Goal: Information Seeking & Learning: Understand process/instructions

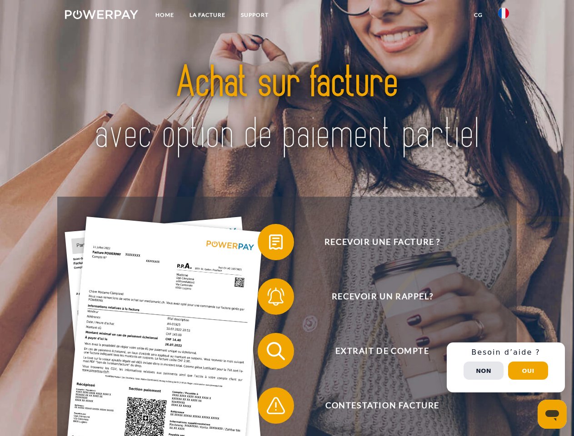
click at [101, 16] on img at bounding box center [101, 14] width 73 height 9
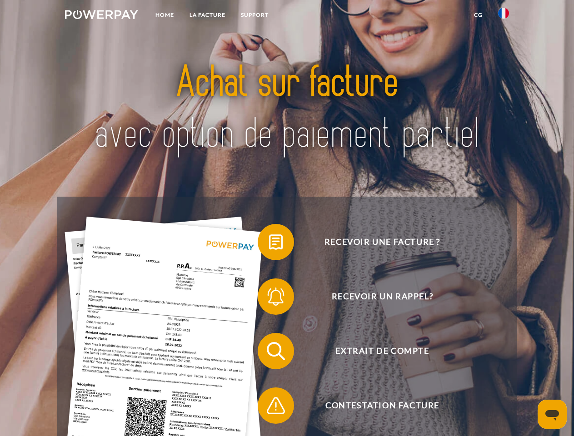
click at [503, 16] on img at bounding box center [503, 13] width 11 height 11
click at [478, 15] on link "CG" at bounding box center [478, 15] width 24 height 16
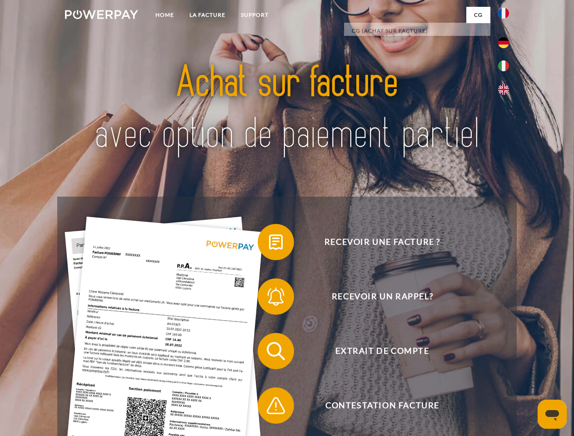
click at [269, 244] on span at bounding box center [261, 241] width 45 height 45
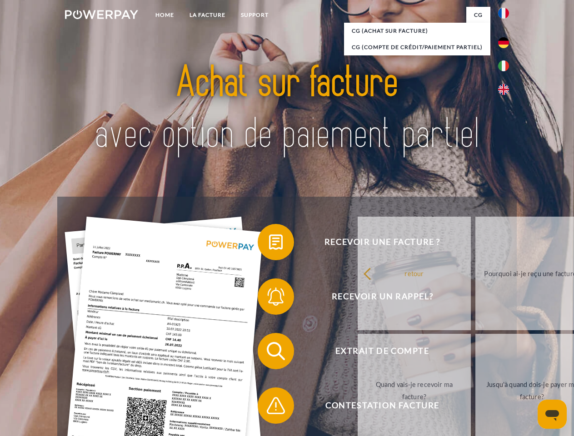
click at [269, 298] on span at bounding box center [261, 296] width 45 height 45
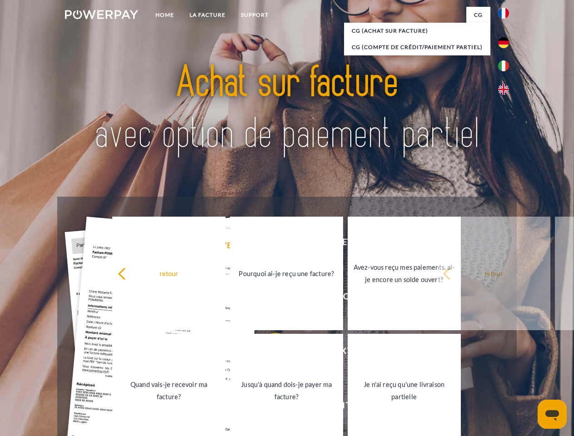
click at [269, 353] on link "Jusqu'à quand dois-je payer ma facture?" at bounding box center [286, 391] width 113 height 114
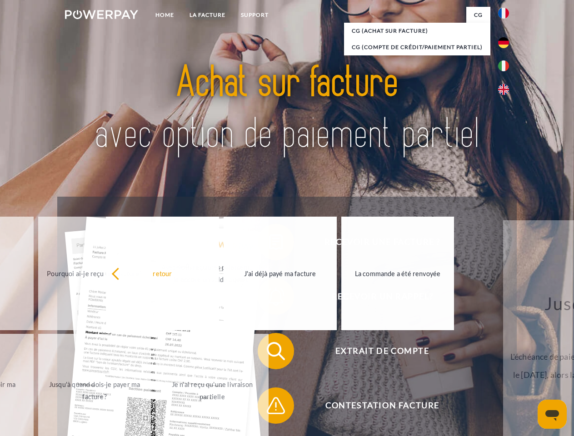
click at [269, 407] on span at bounding box center [261, 405] width 45 height 45
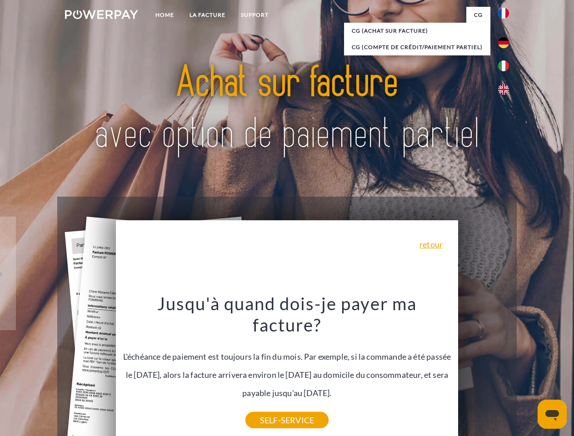
click at [505, 367] on div "Recevoir une facture ? Recevoir un rappel? Extrait de compte retour" at bounding box center [286, 378] width 459 height 363
click at [483, 369] on span "Extrait de compte" at bounding box center [382, 351] width 223 height 36
click at [528, 371] on header "Home LA FACTURE Support" at bounding box center [287, 313] width 574 height 627
